Goal: Task Accomplishment & Management: Manage account settings

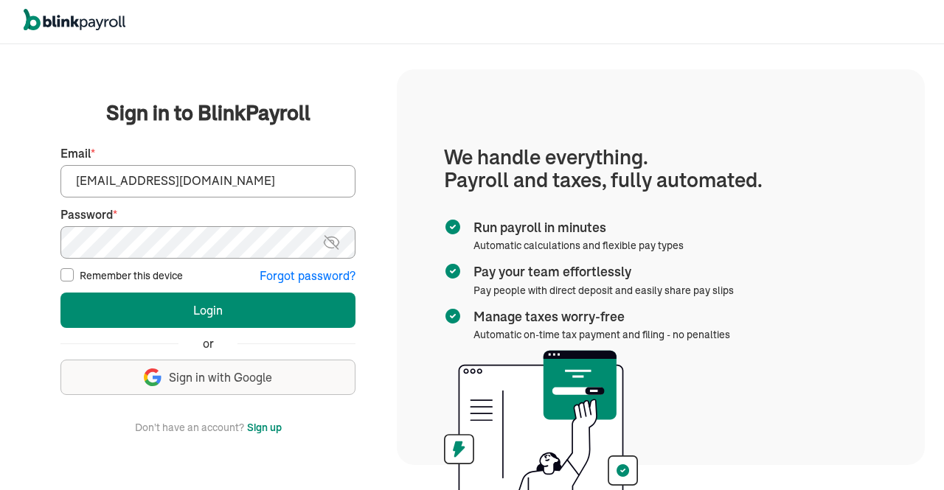
type input "info@techdatumsolutions.com"
click at [341, 220] on label "Password *" at bounding box center [207, 214] width 295 height 17
click at [328, 236] on img at bounding box center [331, 243] width 18 height 18
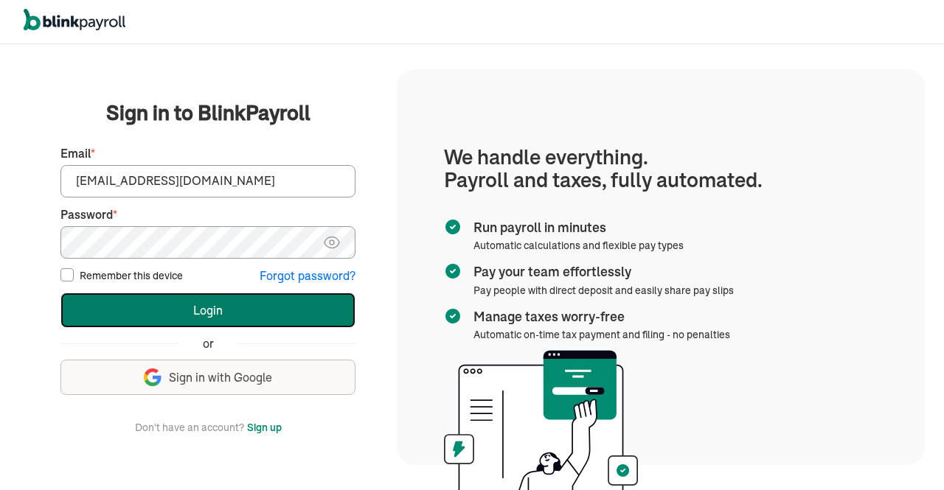
click at [272, 302] on button "Login" at bounding box center [207, 310] width 295 height 35
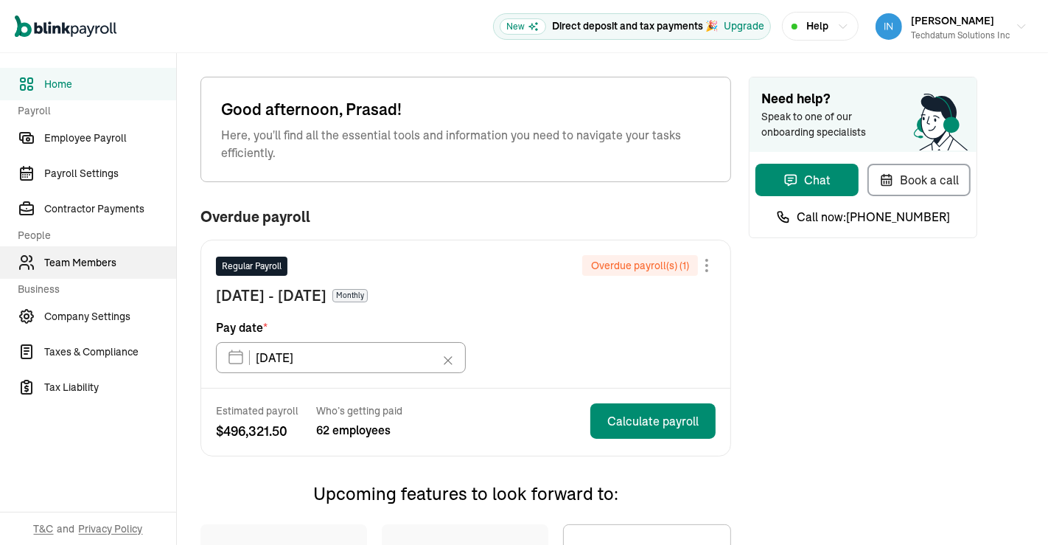
click at [75, 262] on span "Team Members" at bounding box center [110, 262] width 132 height 15
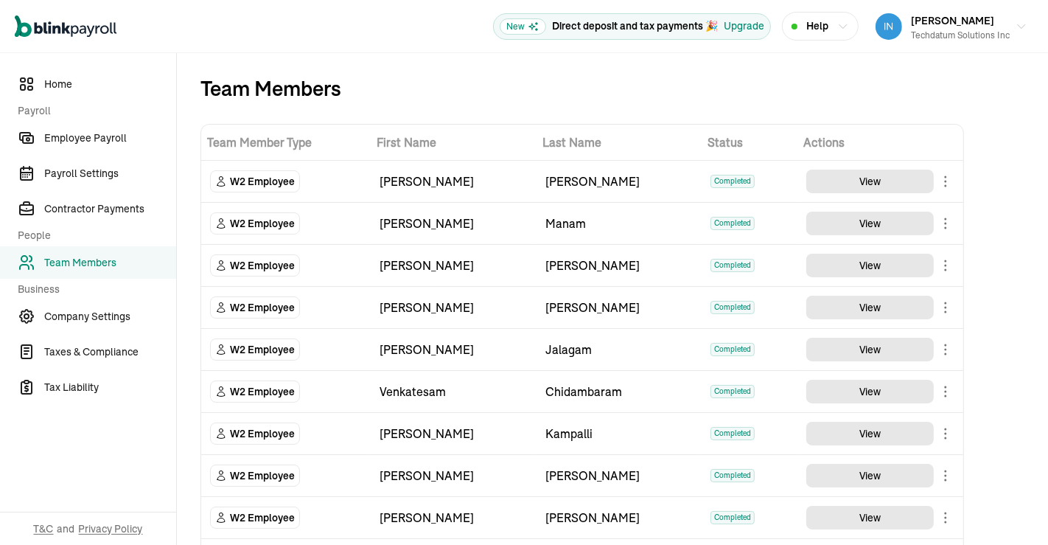
scroll to position [2250, 0]
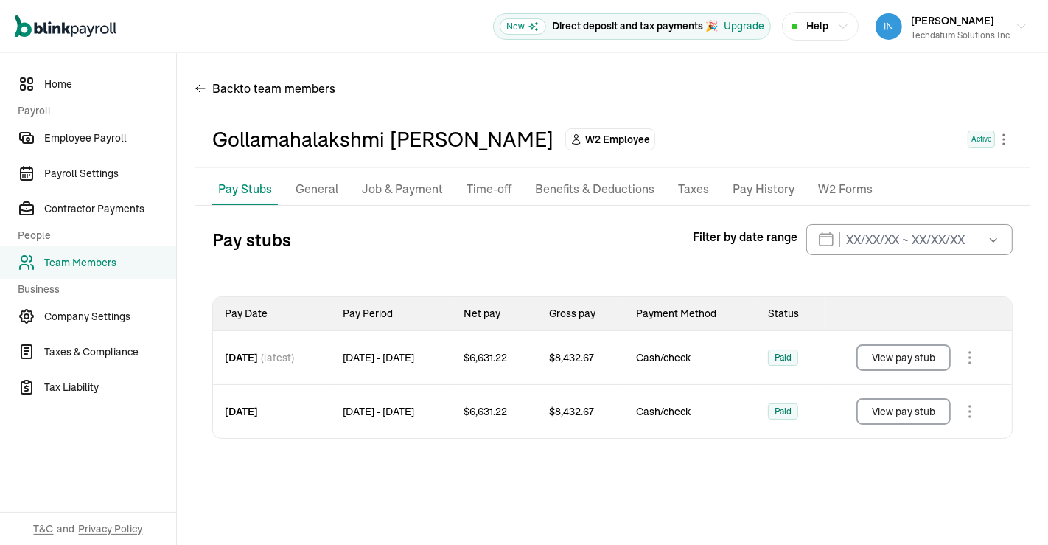
click at [914, 411] on button "View pay stub" at bounding box center [904, 411] width 94 height 27
click at [925, 358] on button "View pay stub" at bounding box center [904, 357] width 94 height 27
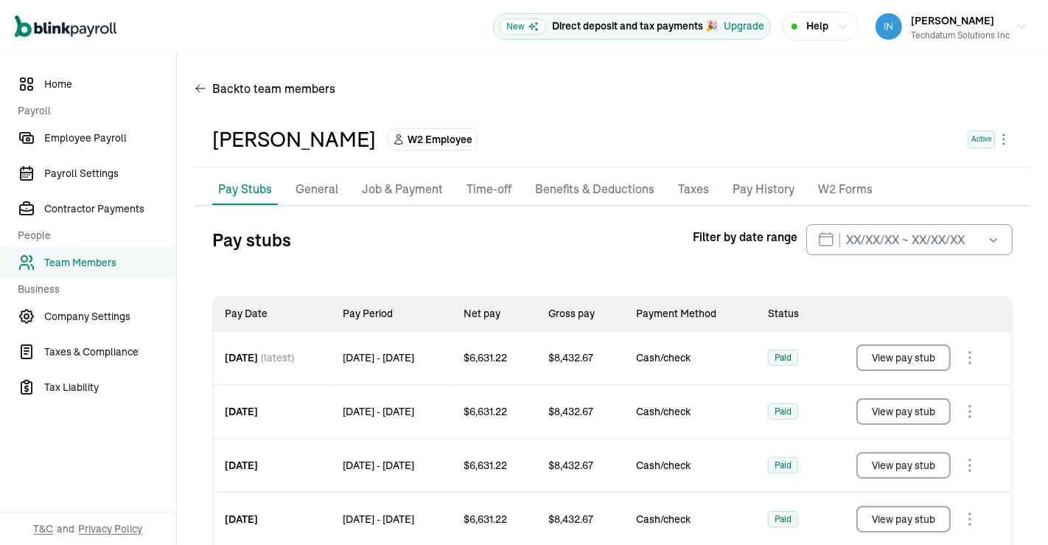
scroll to position [61, 0]
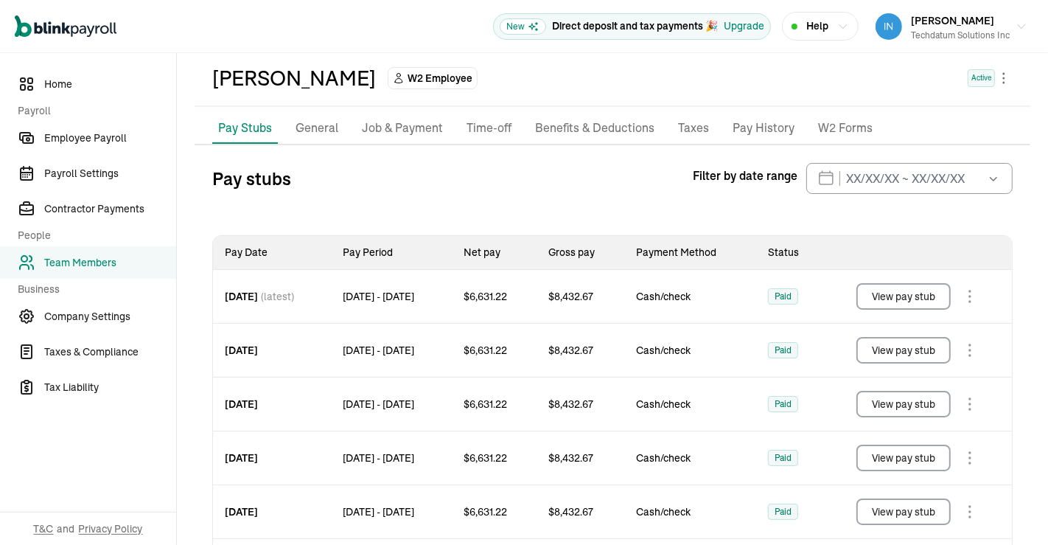
click at [900, 293] on button "View pay stub" at bounding box center [904, 296] width 94 height 27
click at [888, 398] on button "View pay stub" at bounding box center [904, 404] width 94 height 27
